Goal: Complete application form

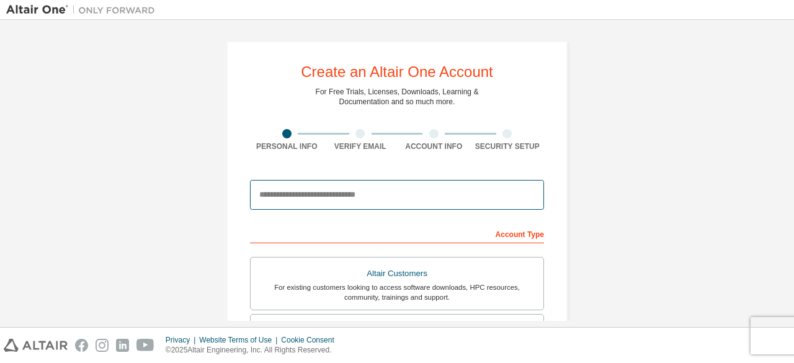
click at [353, 200] on input "email" at bounding box center [397, 195] width 294 height 30
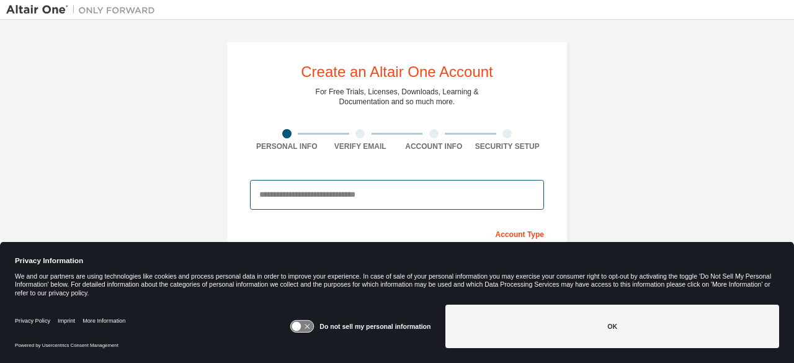
click at [353, 200] on input "email" at bounding box center [397, 195] width 294 height 30
type input "**********"
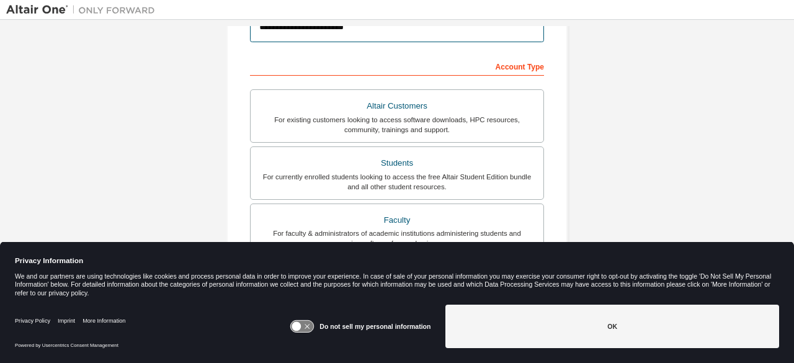
scroll to position [198, 0]
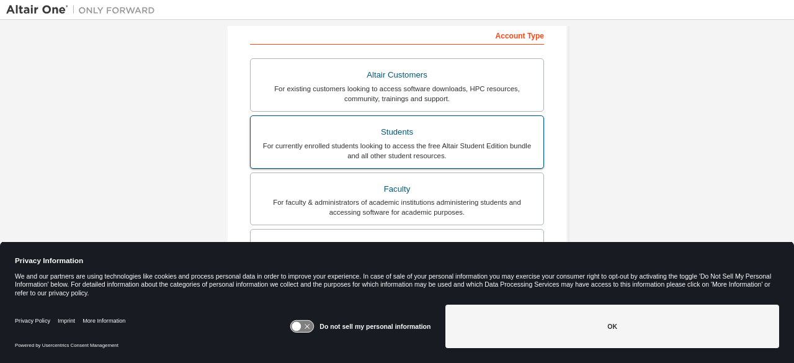
click at [473, 132] on div "Students" at bounding box center [397, 131] width 278 height 17
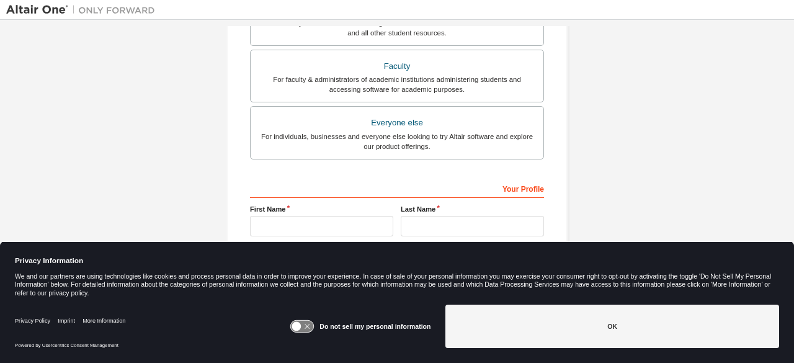
scroll to position [358, 0]
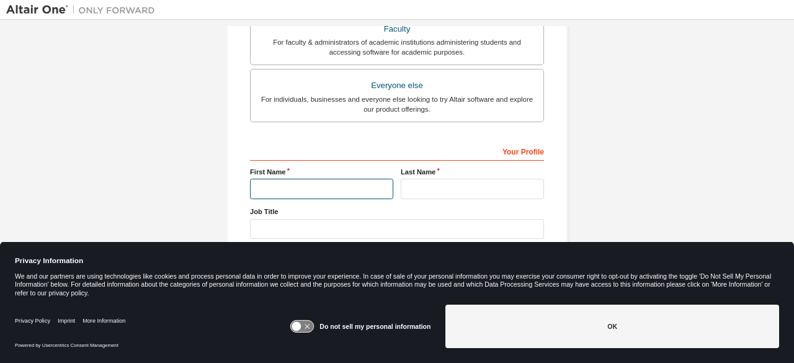
click at [347, 183] on input "text" at bounding box center [321, 189] width 143 height 20
click at [304, 329] on icon at bounding box center [302, 327] width 23 height 12
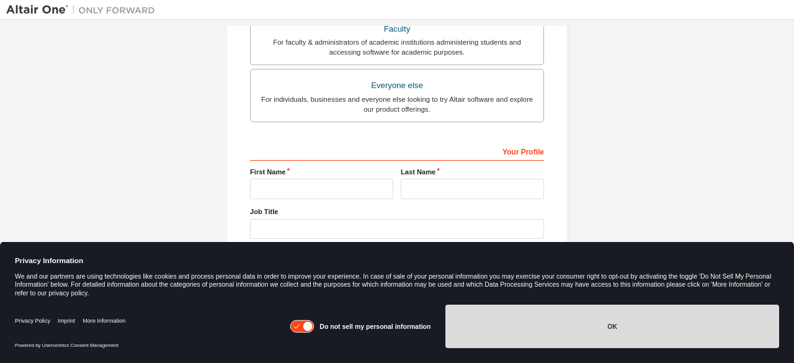
click at [508, 318] on button "OK" at bounding box center [612, 326] width 334 height 43
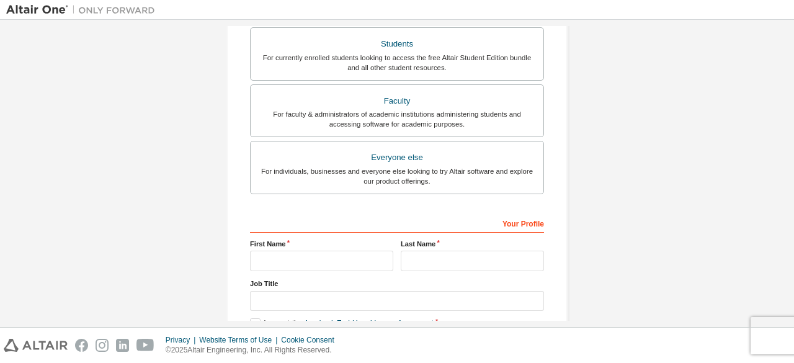
scroll to position [287, 0]
click at [329, 259] on input "text" at bounding box center [321, 261] width 143 height 20
type input "******"
type input "********"
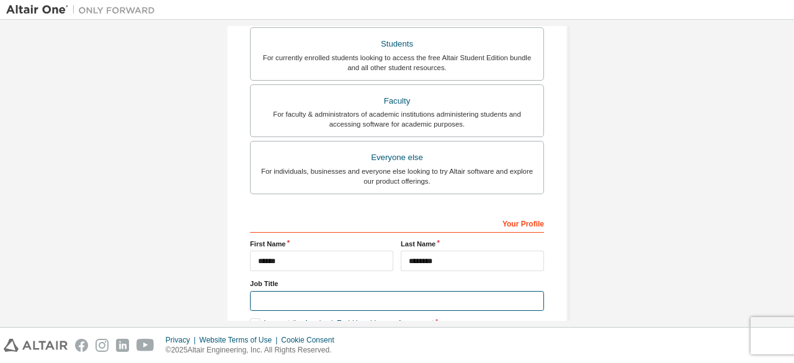
click at [401, 297] on input "text" at bounding box center [397, 301] width 294 height 20
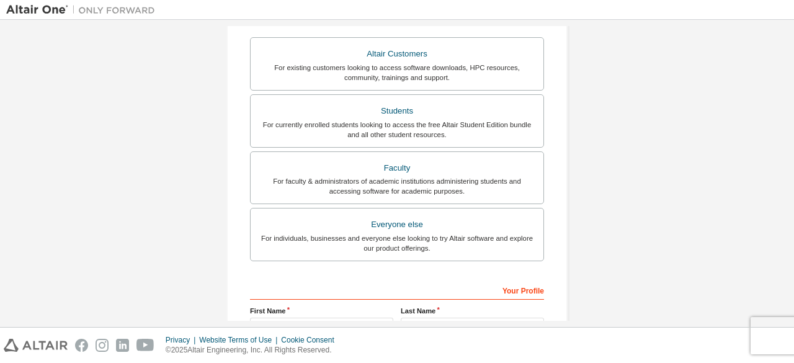
scroll to position [220, 0]
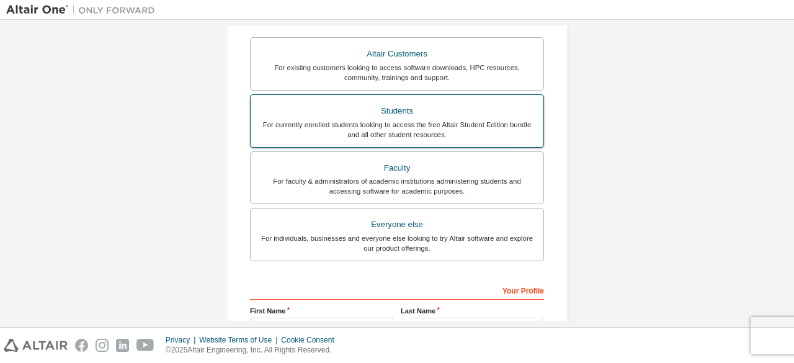
type input "*******"
click at [465, 127] on div "For currently enrolled students looking to access the free Altair Student Editi…" at bounding box center [397, 130] width 278 height 20
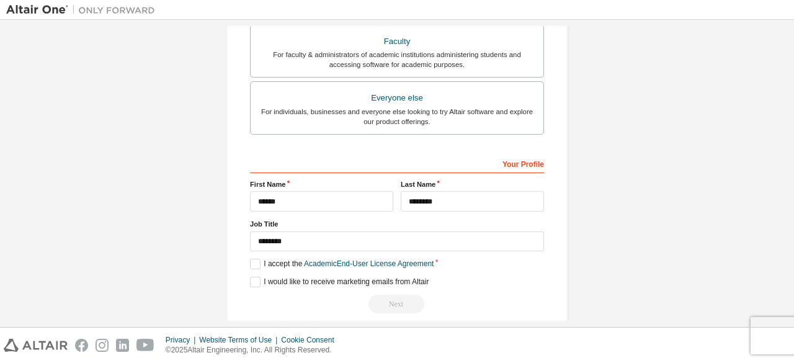
scroll to position [358, 0]
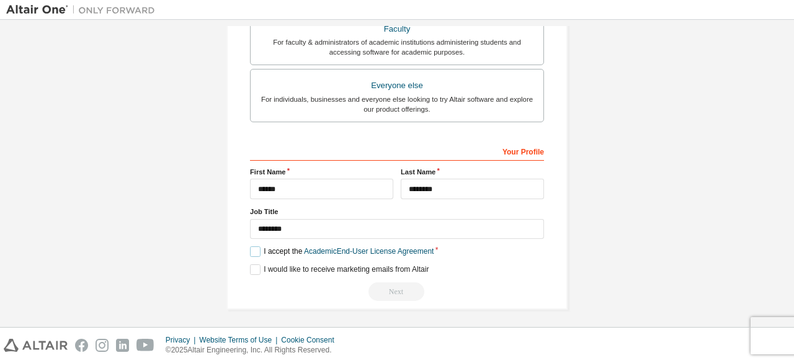
click at [272, 246] on label "I accept the Academic End-User License Agreement" at bounding box center [342, 251] width 184 height 11
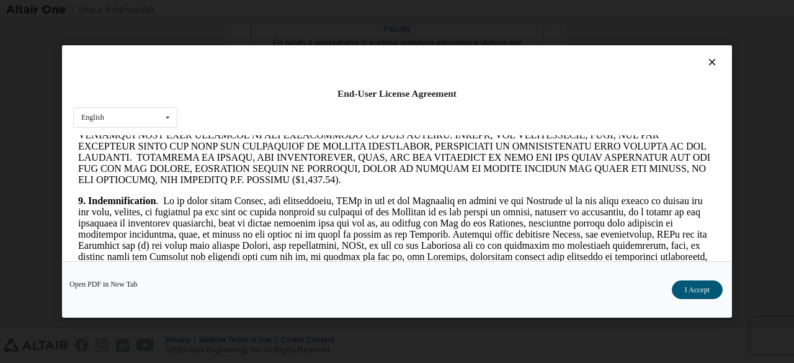
scroll to position [1563, 0]
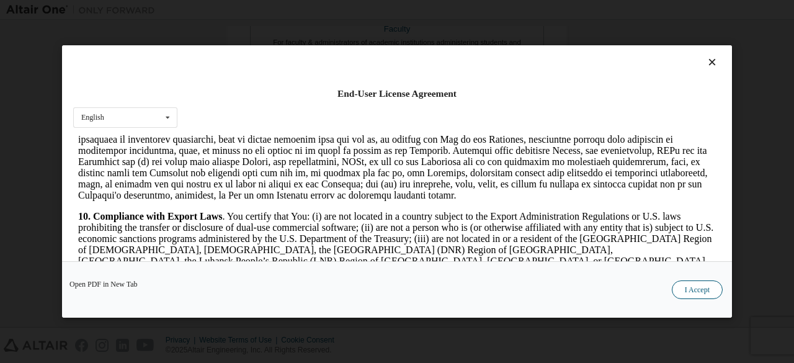
click at [690, 289] on button "I Accept" at bounding box center [697, 289] width 51 height 19
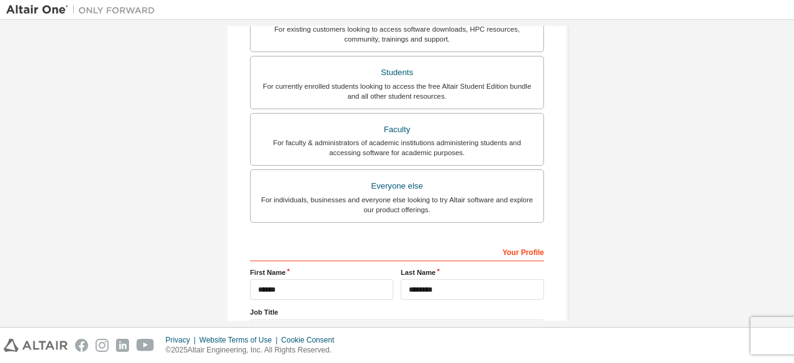
scroll to position [358, 0]
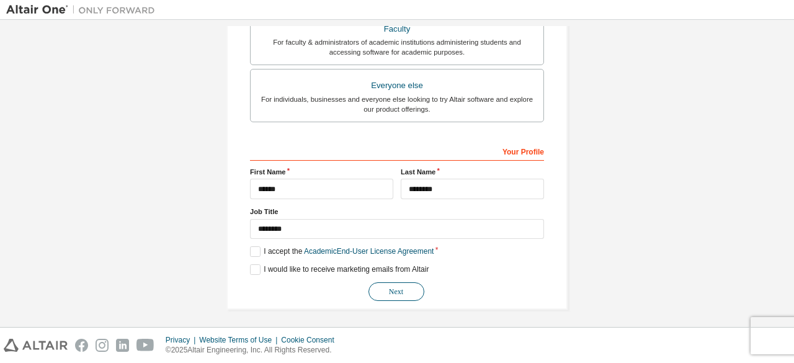
click at [394, 290] on button "Next" at bounding box center [396, 291] width 56 height 19
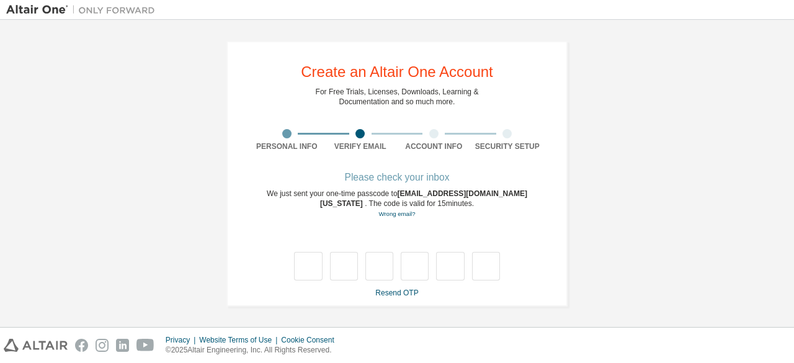
type input "*"
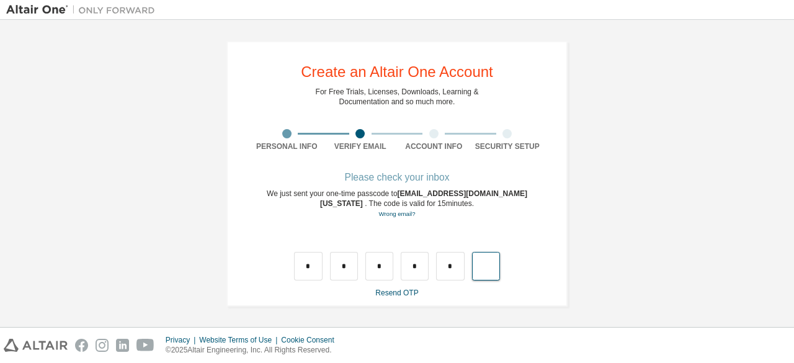
type input "*"
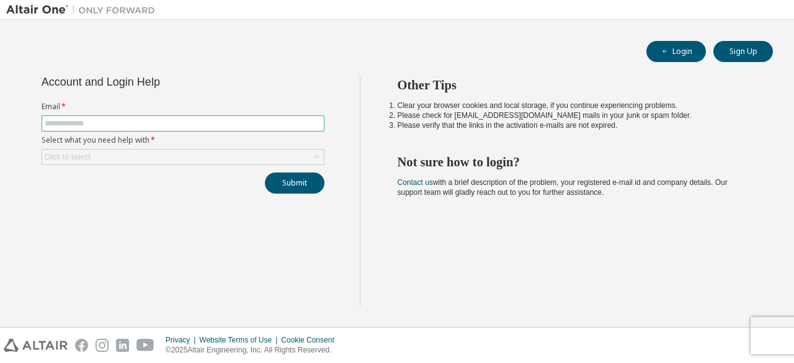
click at [154, 122] on input "text" at bounding box center [183, 123] width 277 height 10
type input "**********"
click at [150, 151] on div "Click to select" at bounding box center [183, 156] width 282 height 15
